Goal: Find specific page/section: Find specific page/section

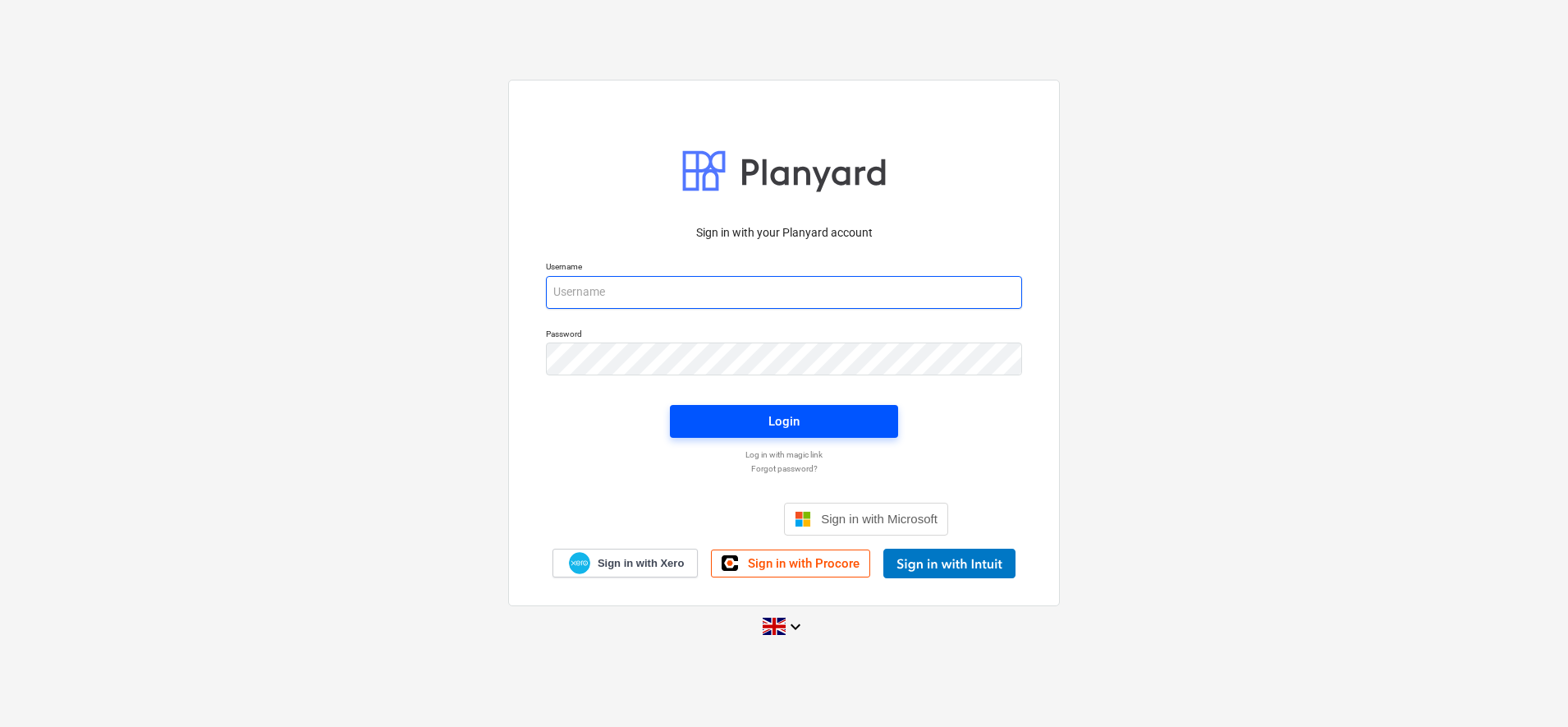
type input "[PERSON_NAME][EMAIL_ADDRESS][DOMAIN_NAME]"
click at [777, 416] on div "Login" at bounding box center [784, 421] width 31 height 21
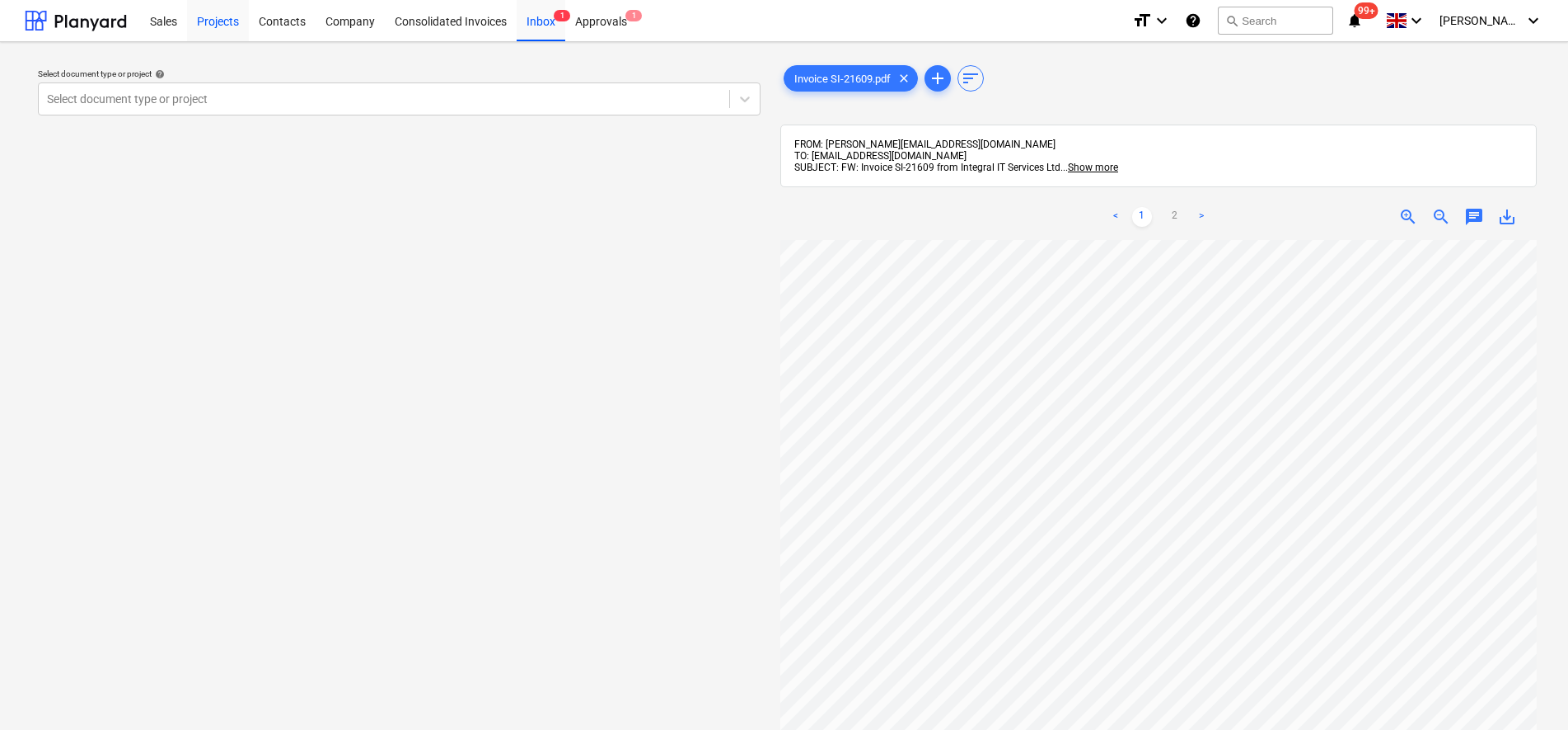
click at [216, 16] on div "Projects" at bounding box center [218, 19] width 62 height 42
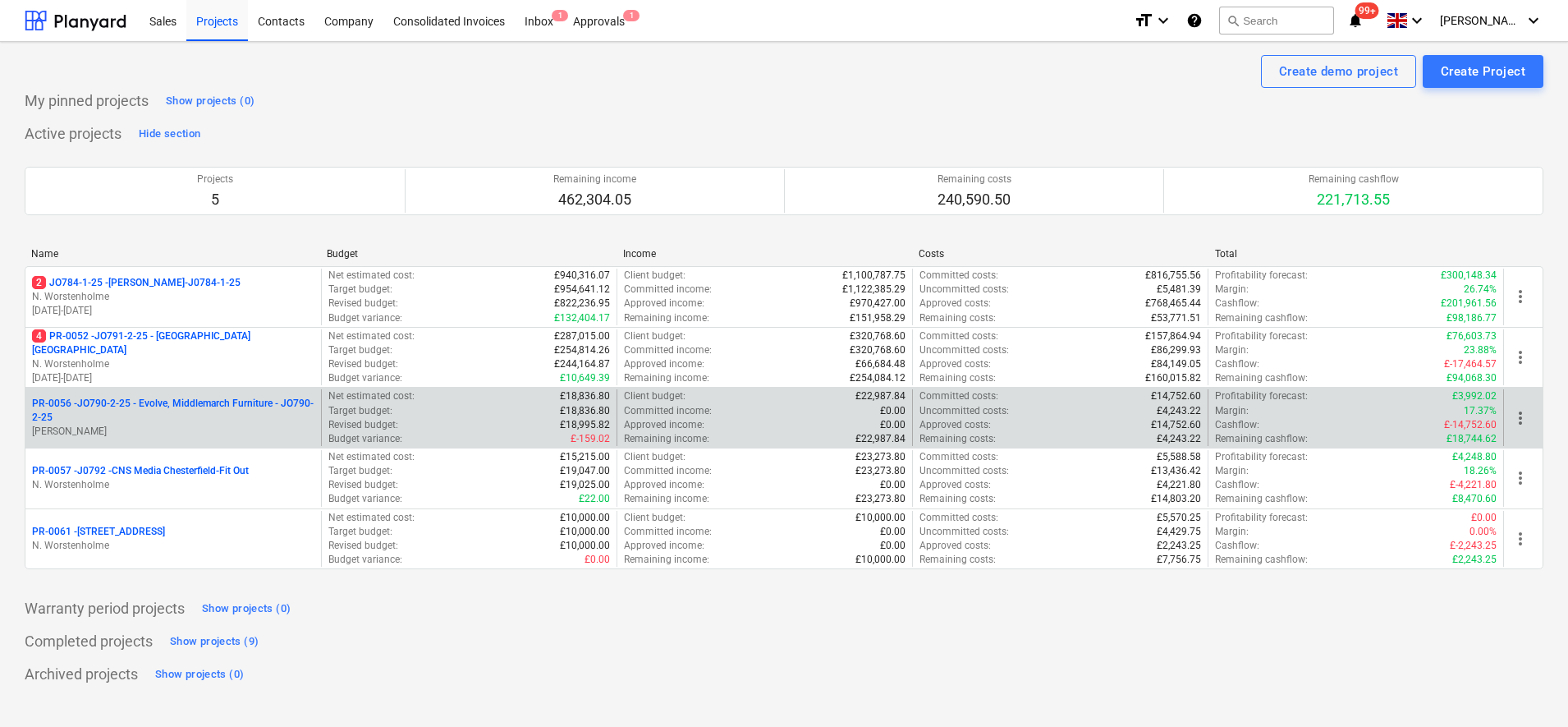
click at [229, 416] on p "PR-0056 - JO790-2-25 - Evolve, Middlemarch Furniture - JO790-2-25" at bounding box center [173, 410] width 282 height 28
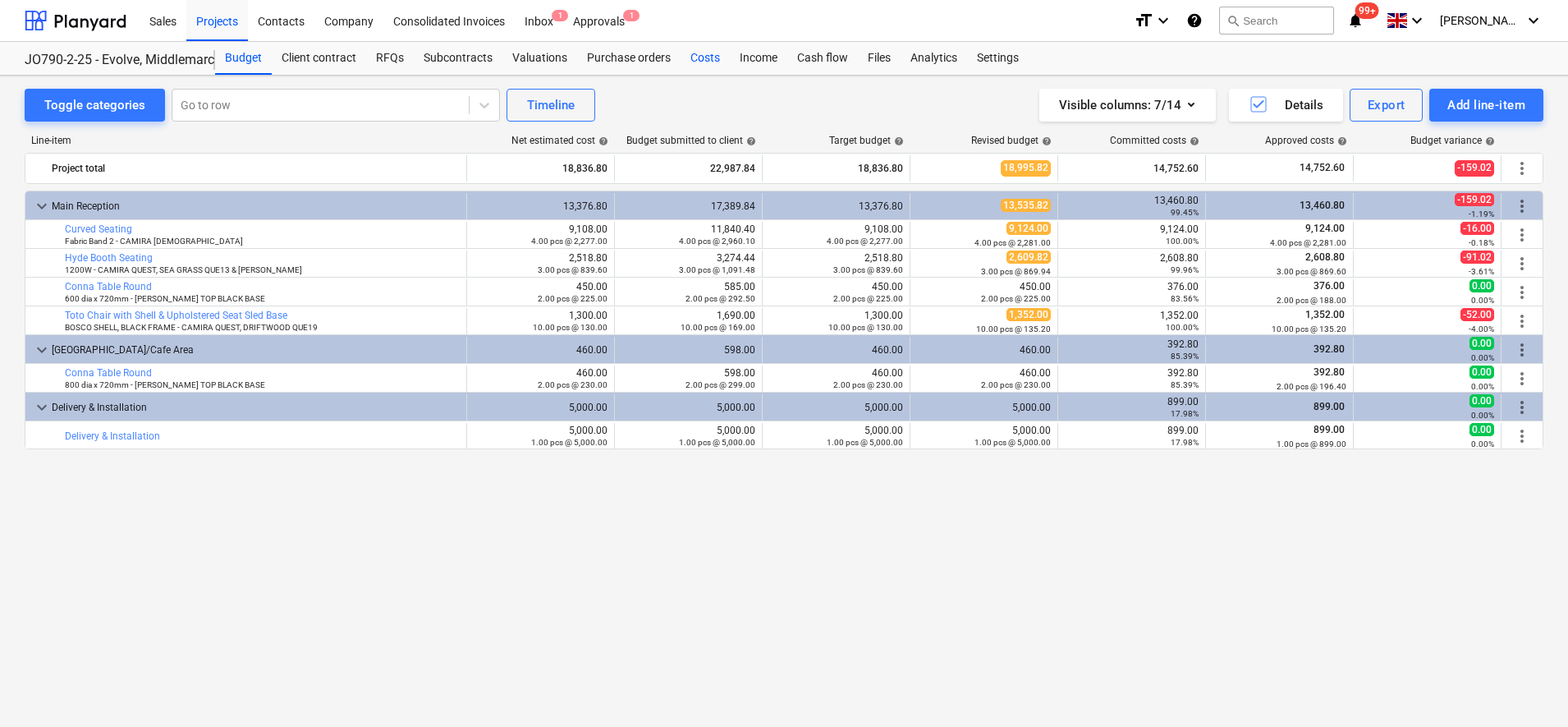
click at [693, 60] on div "Costs" at bounding box center [705, 57] width 49 height 33
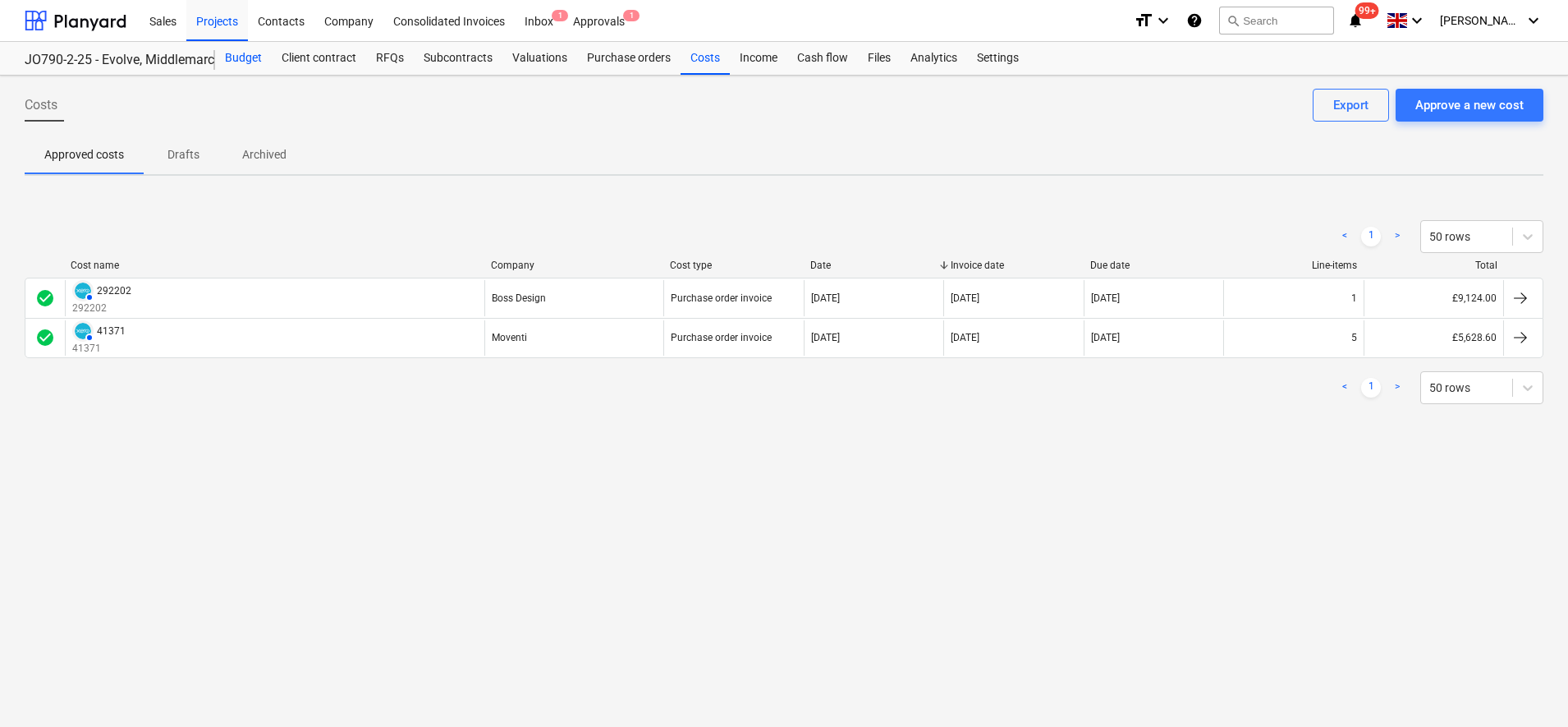
click at [241, 48] on div "Budget" at bounding box center [244, 57] width 56 height 33
